Goal: Entertainment & Leisure: Browse casually

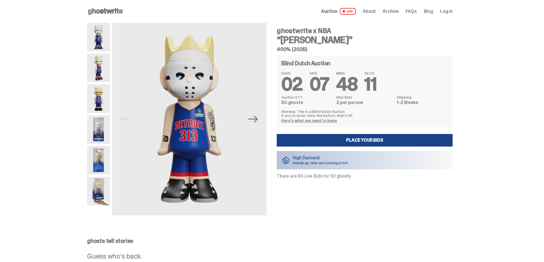
click at [99, 194] on img at bounding box center [98, 191] width 23 height 29
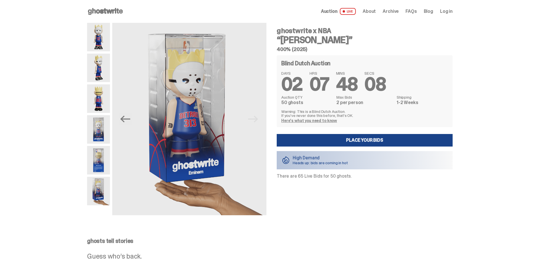
click at [101, 158] on img at bounding box center [98, 160] width 23 height 29
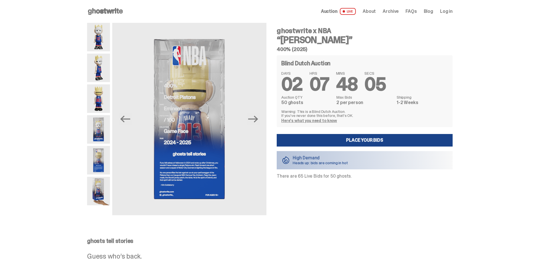
click at [99, 129] on img at bounding box center [98, 129] width 23 height 29
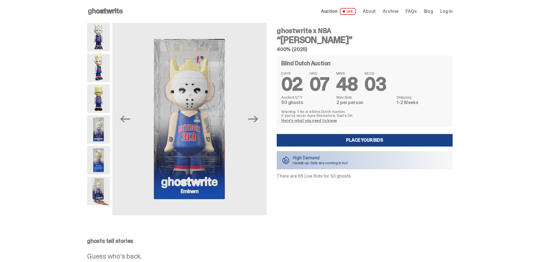
click at [102, 102] on img at bounding box center [98, 98] width 23 height 29
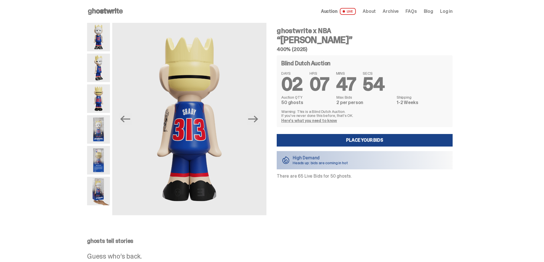
click at [106, 76] on img at bounding box center [98, 68] width 23 height 29
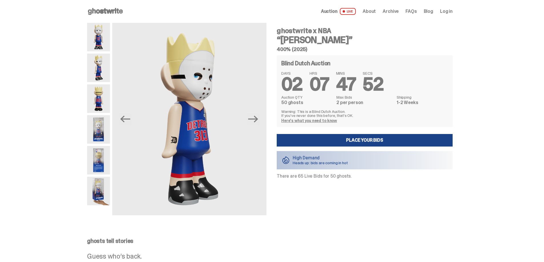
click at [101, 45] on img at bounding box center [98, 37] width 23 height 29
